Goal: Transaction & Acquisition: Purchase product/service

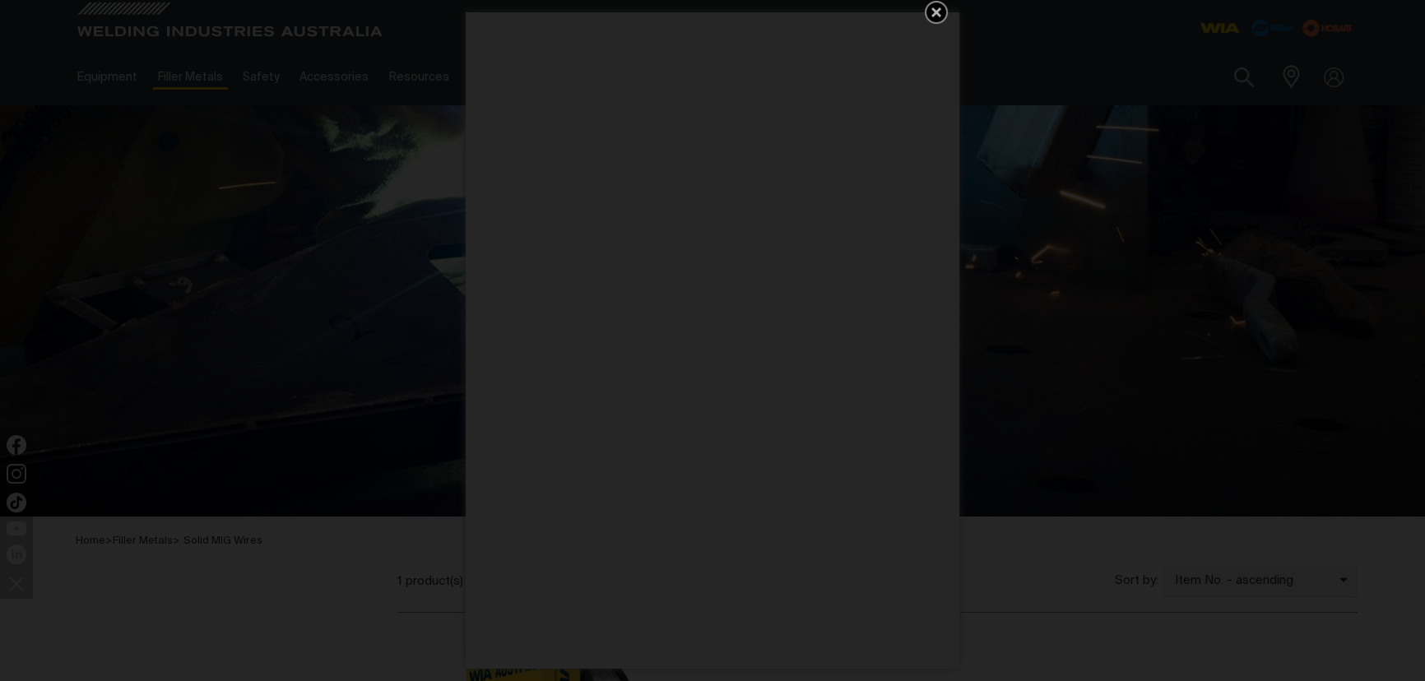
drag, startPoint x: 936, startPoint y: 18, endPoint x: 904, endPoint y: 34, distance: 35.0
click at [936, 18] on icon "Get 5 WIA Welding Guides Free!" at bounding box center [937, 12] width 20 height 20
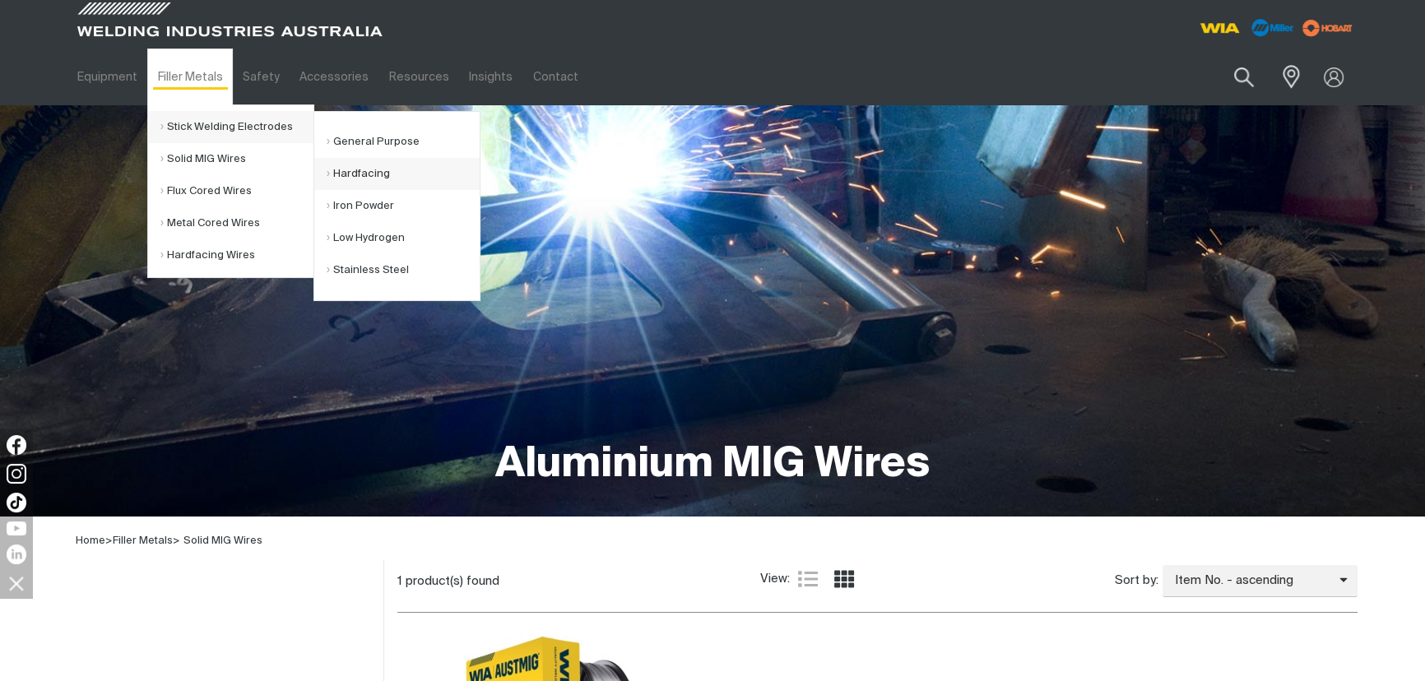
click at [378, 167] on link "Hardfacing" at bounding box center [403, 174] width 153 height 32
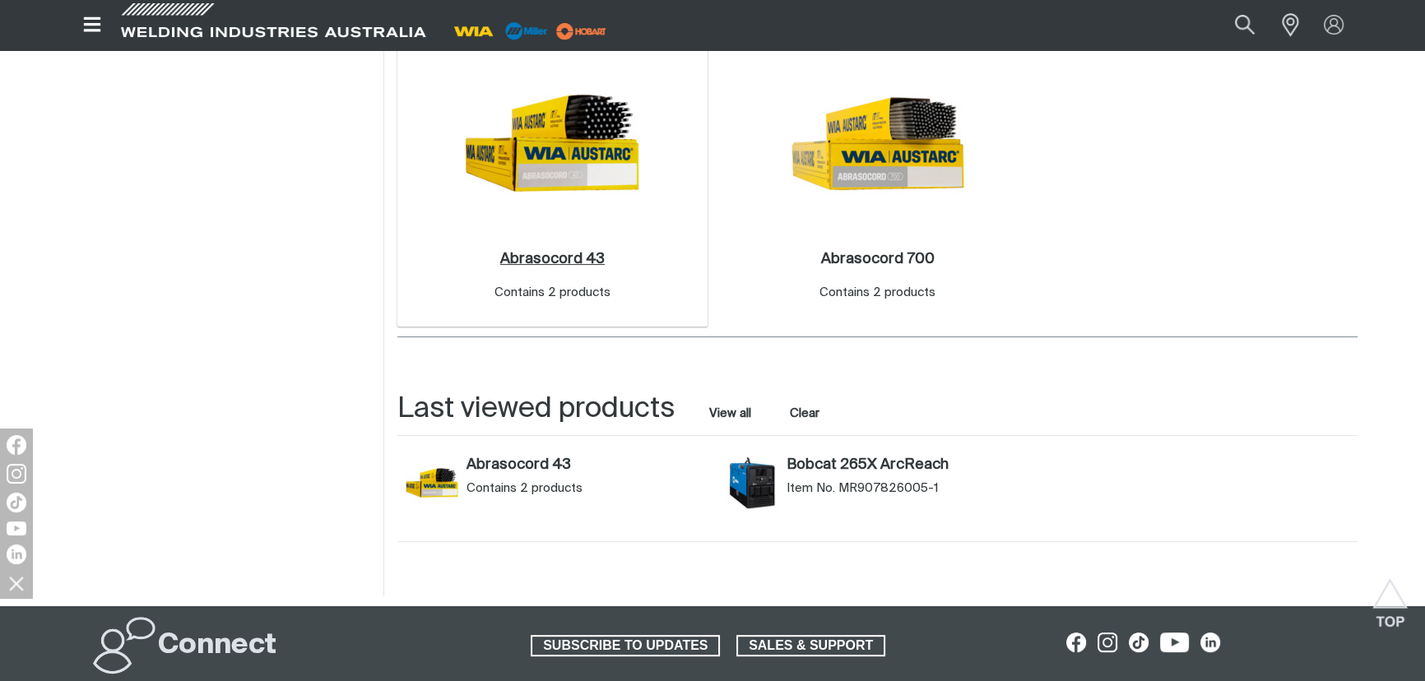
scroll to position [635, 0]
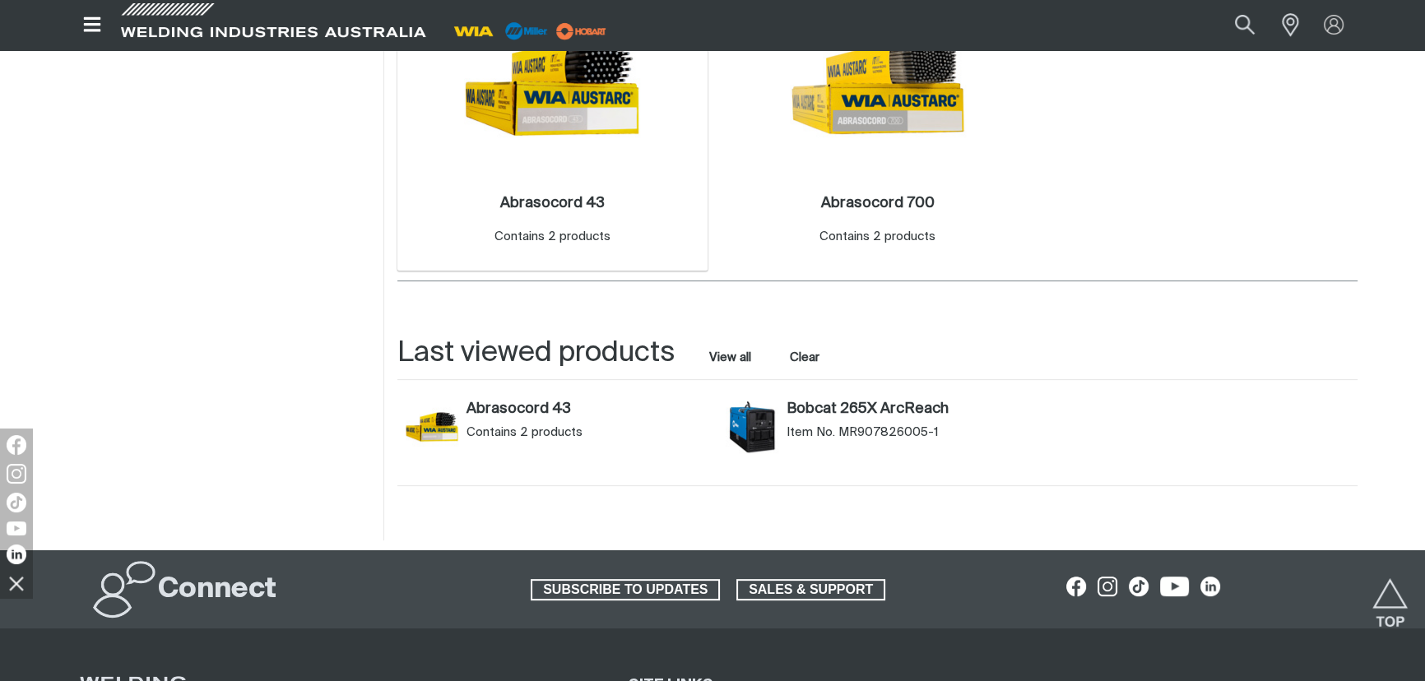
click at [549, 180] on div "Abrasocord 43 . Contains 2 products" at bounding box center [553, 223] width 294 height 96
click at [541, 232] on div "Contains 2 products" at bounding box center [553, 237] width 116 height 19
click at [544, 112] on img at bounding box center [552, 87] width 176 height 176
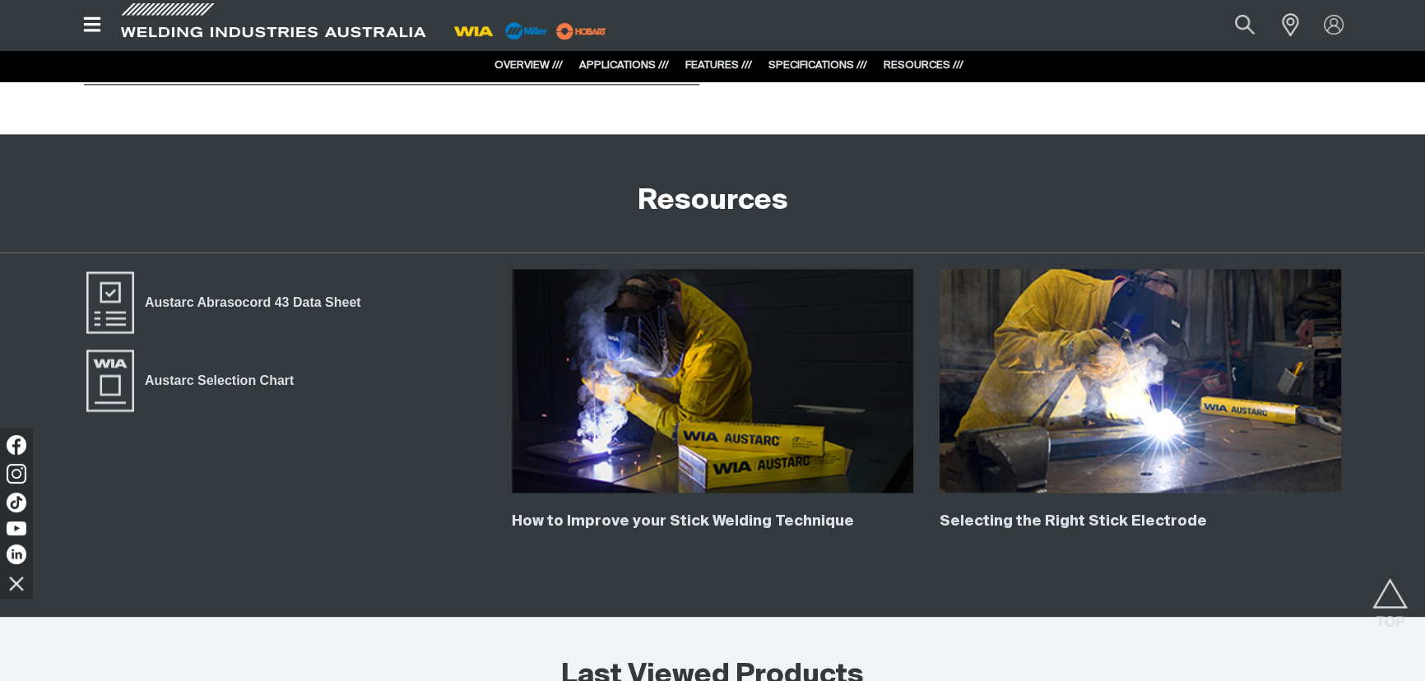
scroll to position [2823, 0]
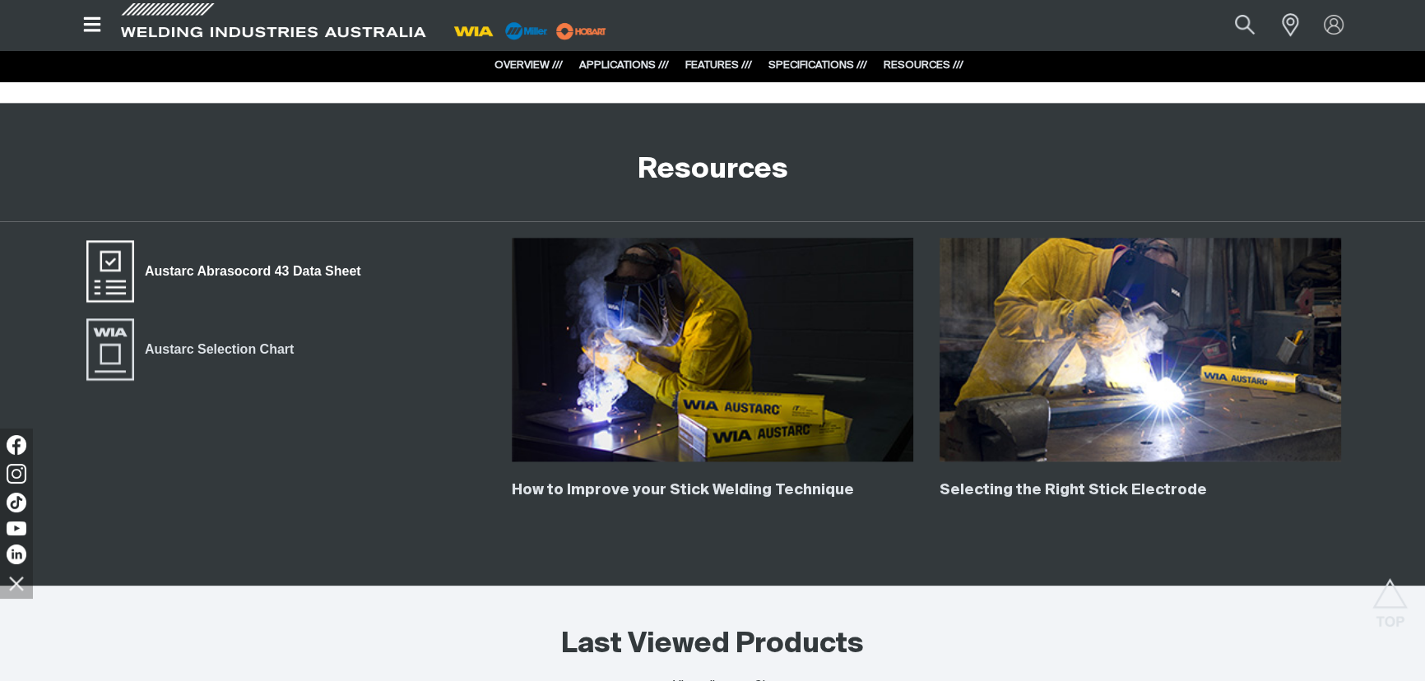
click at [114, 261] on span "Austarc Abrasocord 43 Data Sheet" at bounding box center [110, 271] width 53 height 66
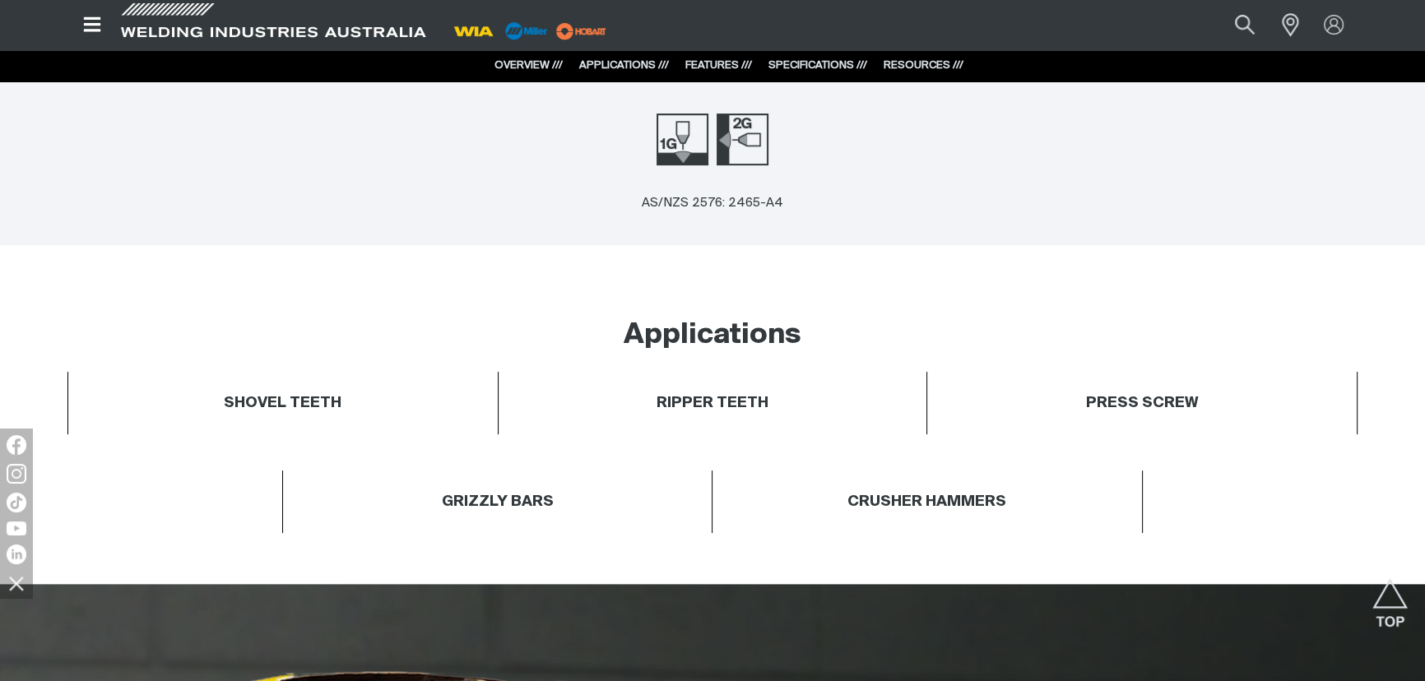
scroll to position [654, 0]
